Goal: Navigation & Orientation: Find specific page/section

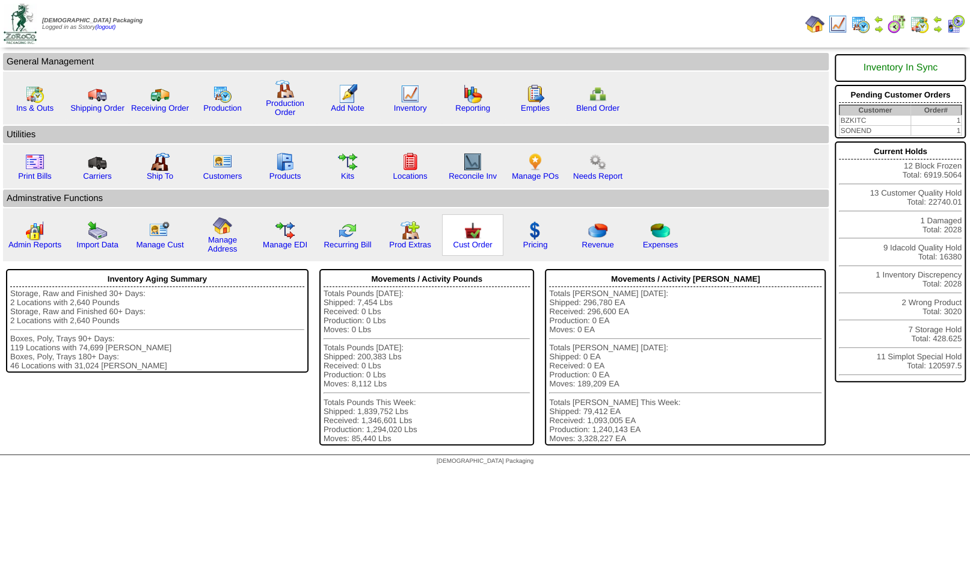
click at [471, 240] on img at bounding box center [472, 230] width 19 height 19
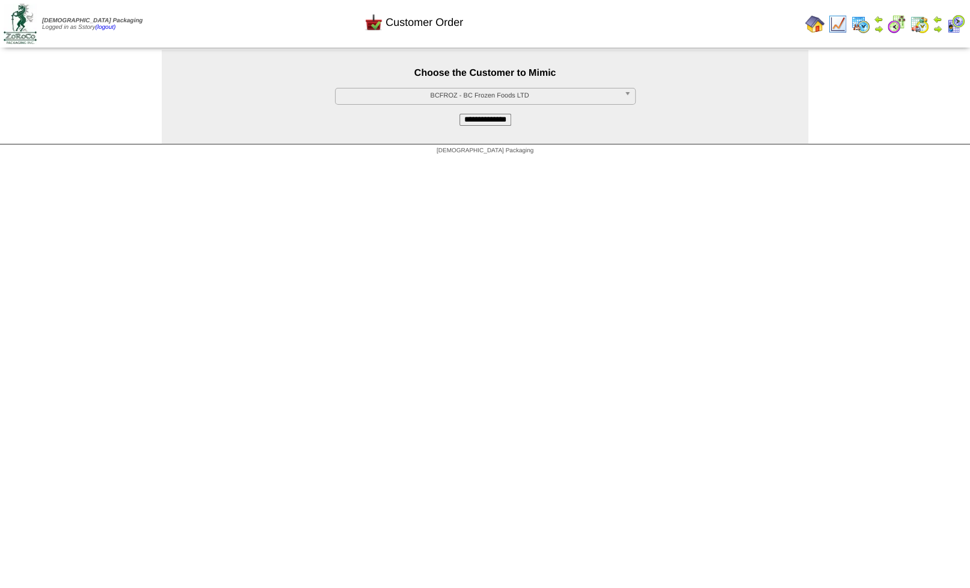
click at [439, 93] on span "BCFROZ - BC Frozen Foods LTD" at bounding box center [479, 95] width 279 height 14
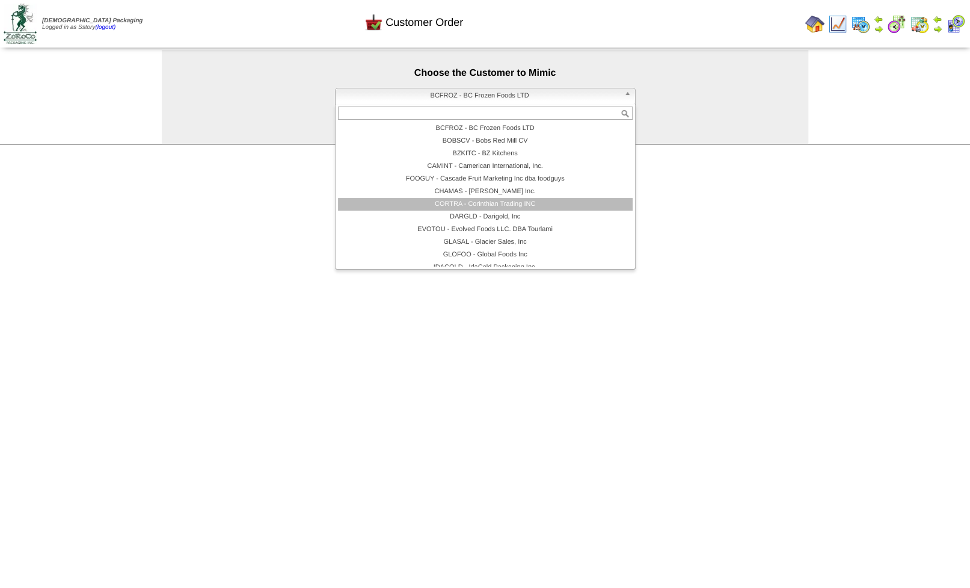
scroll to position [72, 0]
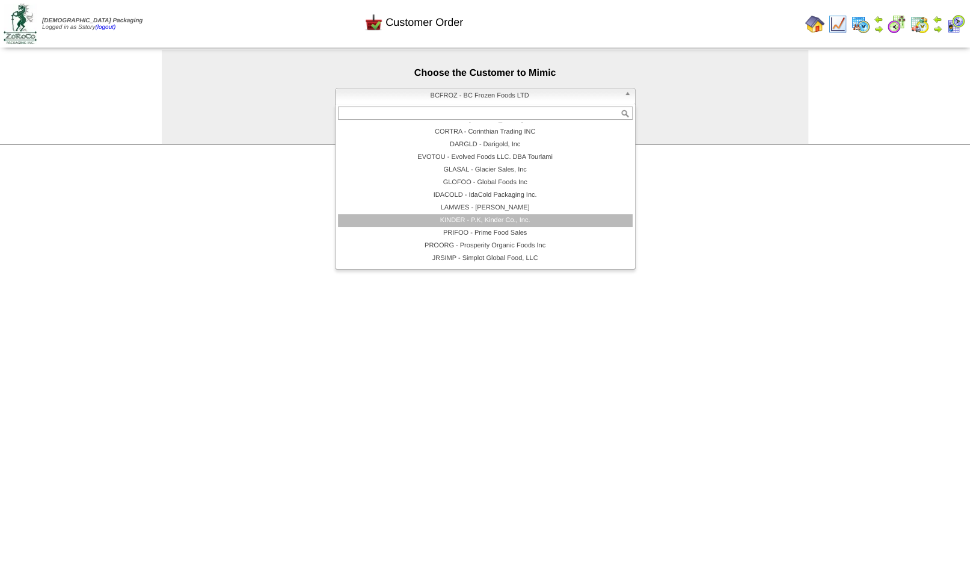
click at [460, 221] on li "KINDER - P.K, Kinder Co., Inc." at bounding box center [485, 220] width 295 height 13
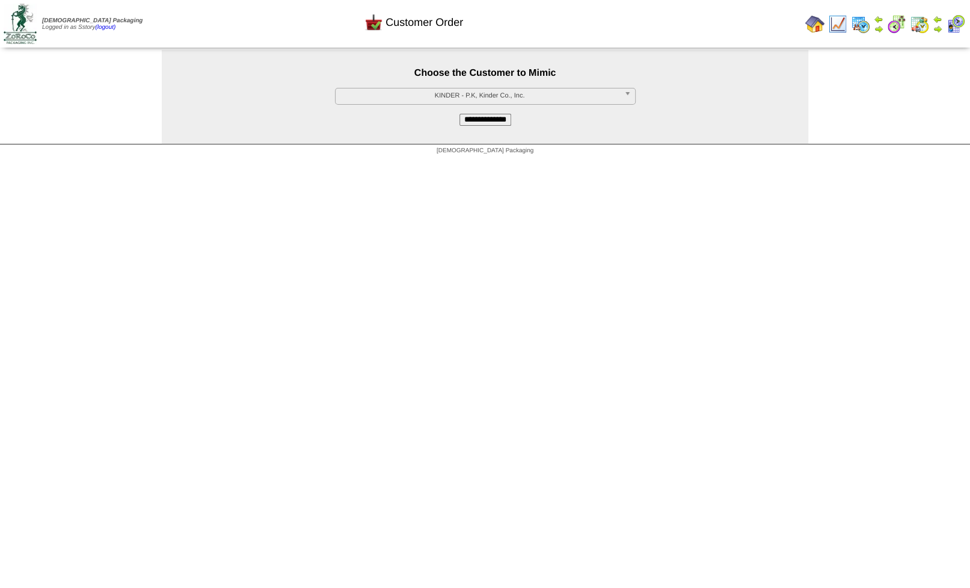
click at [479, 124] on input "**********" at bounding box center [485, 120] width 52 height 12
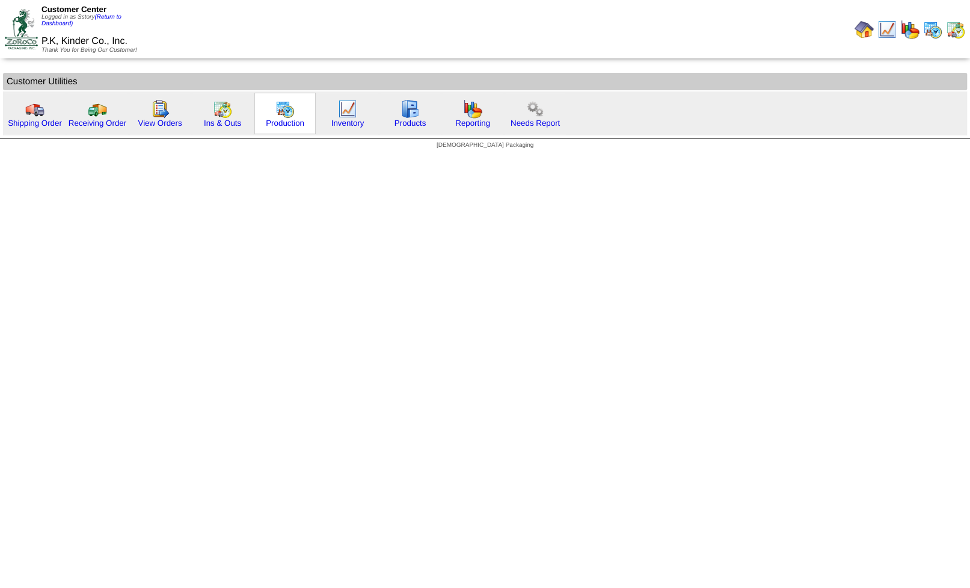
click at [288, 110] on img at bounding box center [284, 108] width 19 height 19
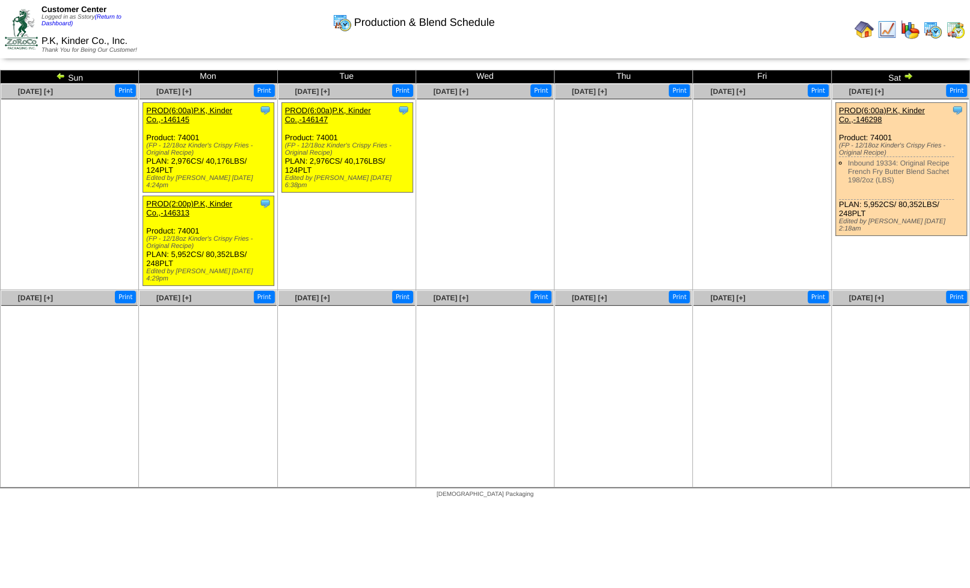
click at [925, 28] on img at bounding box center [932, 29] width 19 height 19
click at [956, 22] on img at bounding box center [955, 29] width 19 height 19
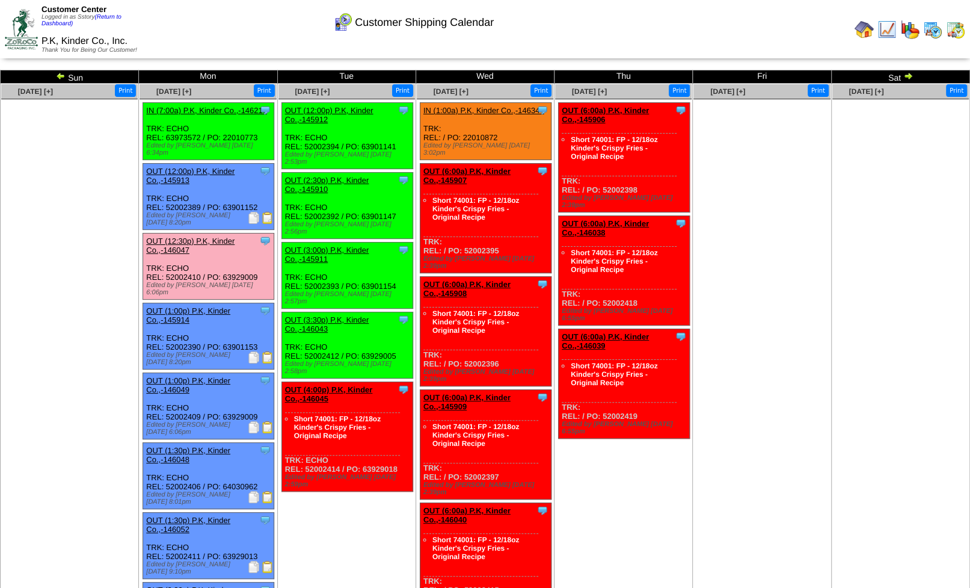
click at [935, 32] on img at bounding box center [932, 29] width 19 height 19
